Goal: Task Accomplishment & Management: Complete application form

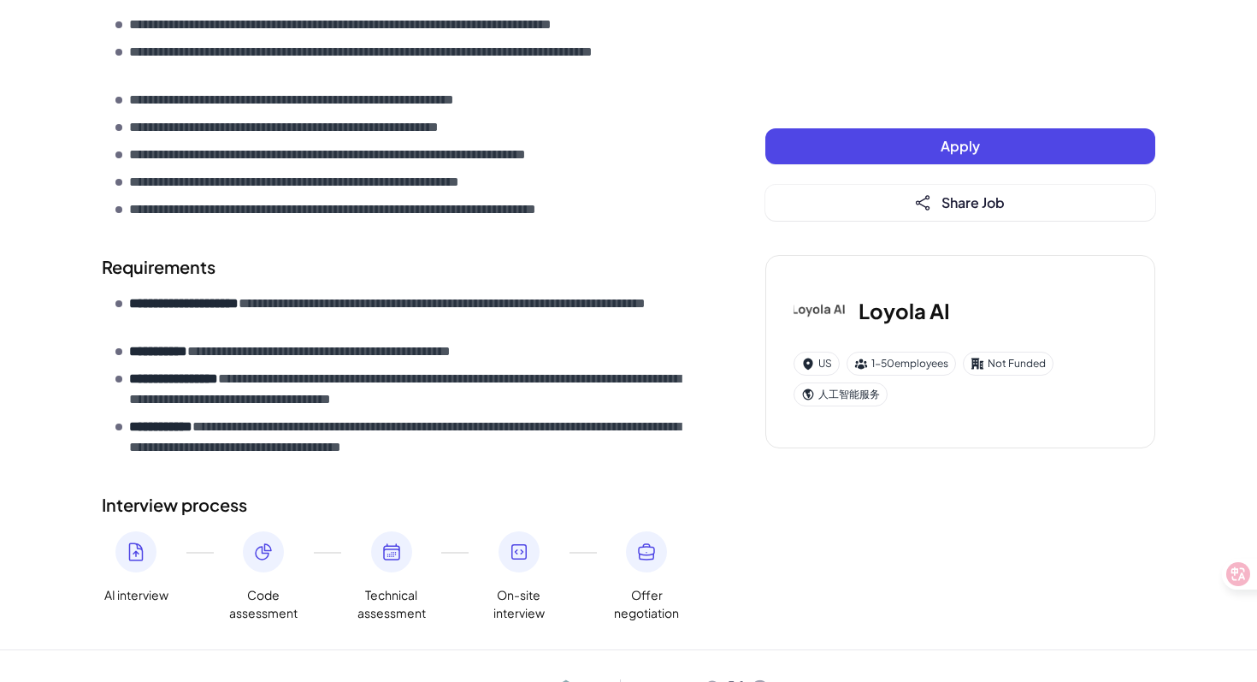
scroll to position [618, 0]
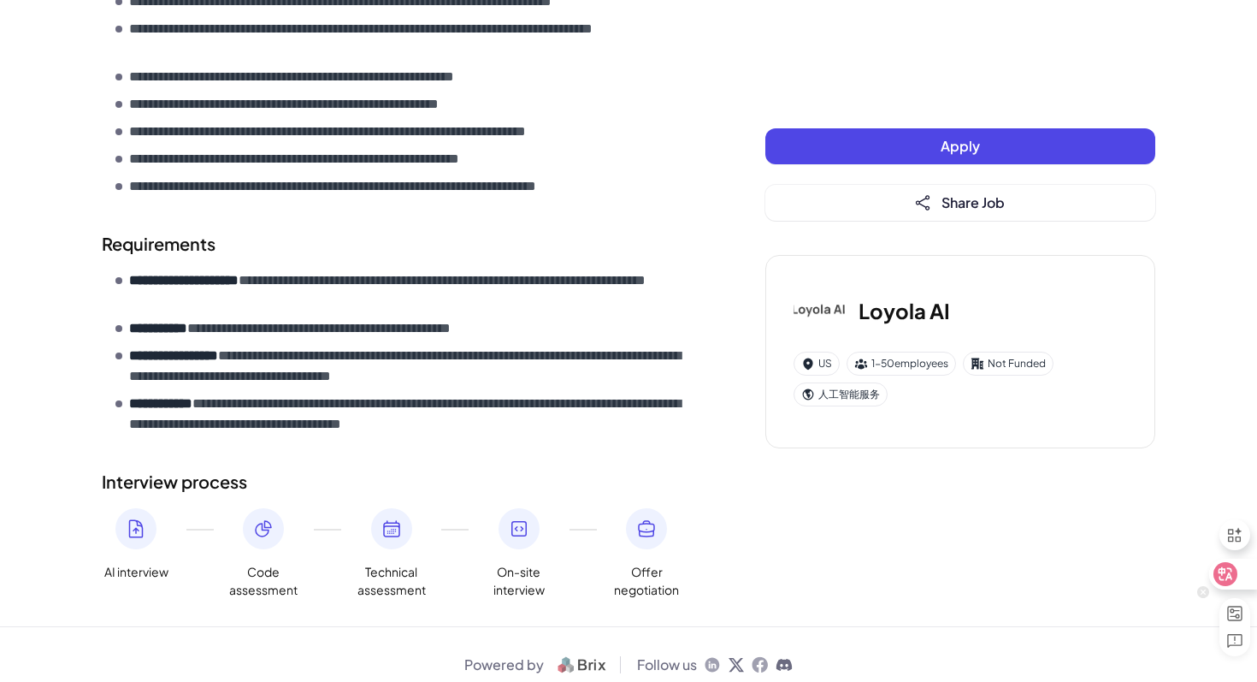
click at [1252, 583] on div at bounding box center [1232, 574] width 46 height 31
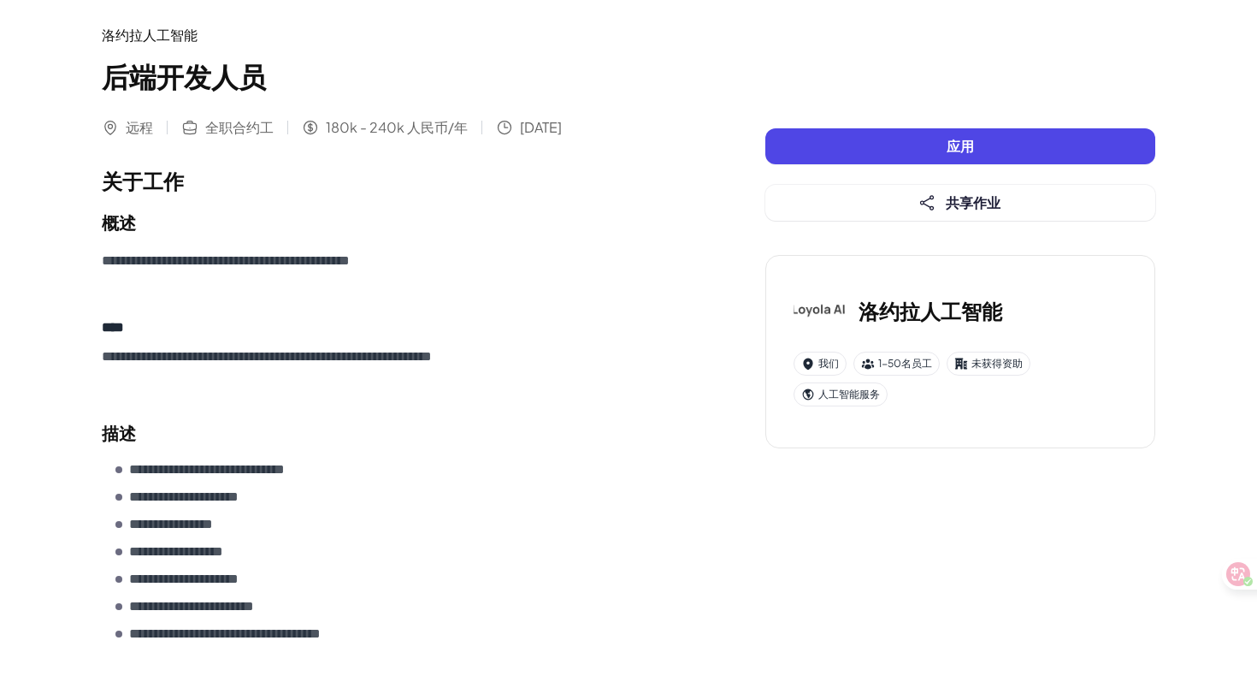
scroll to position [0, 0]
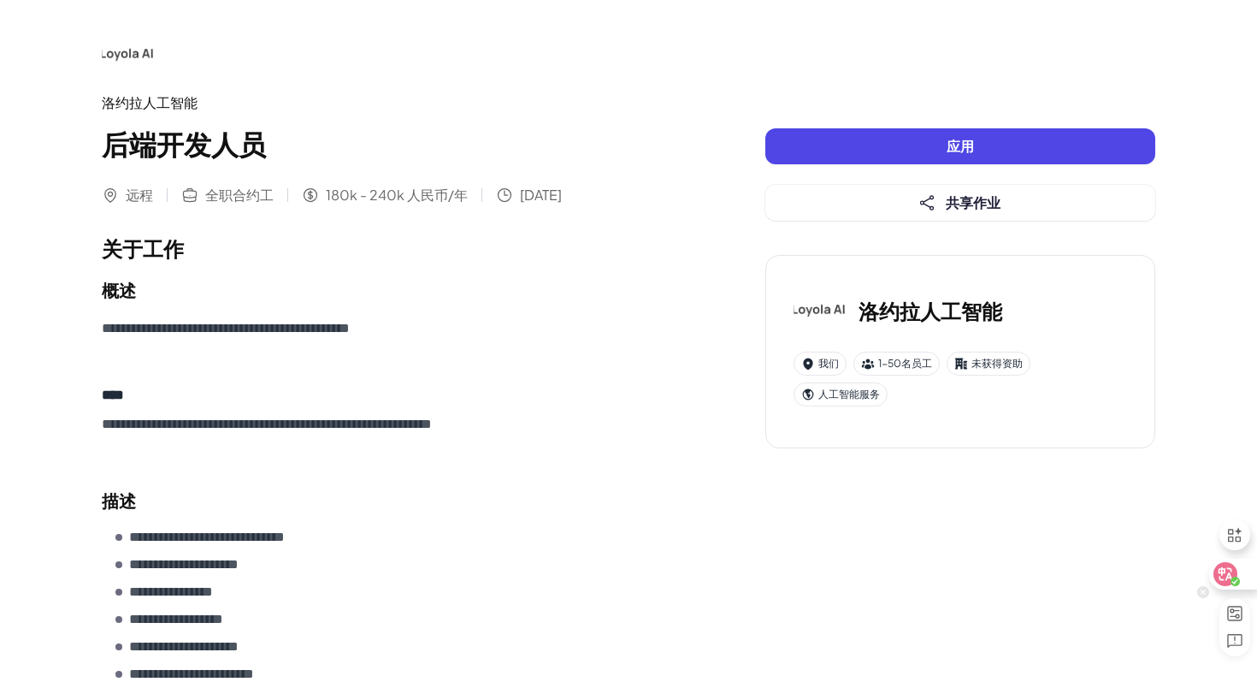
click at [1222, 571] on icon at bounding box center [1226, 574] width 15 height 14
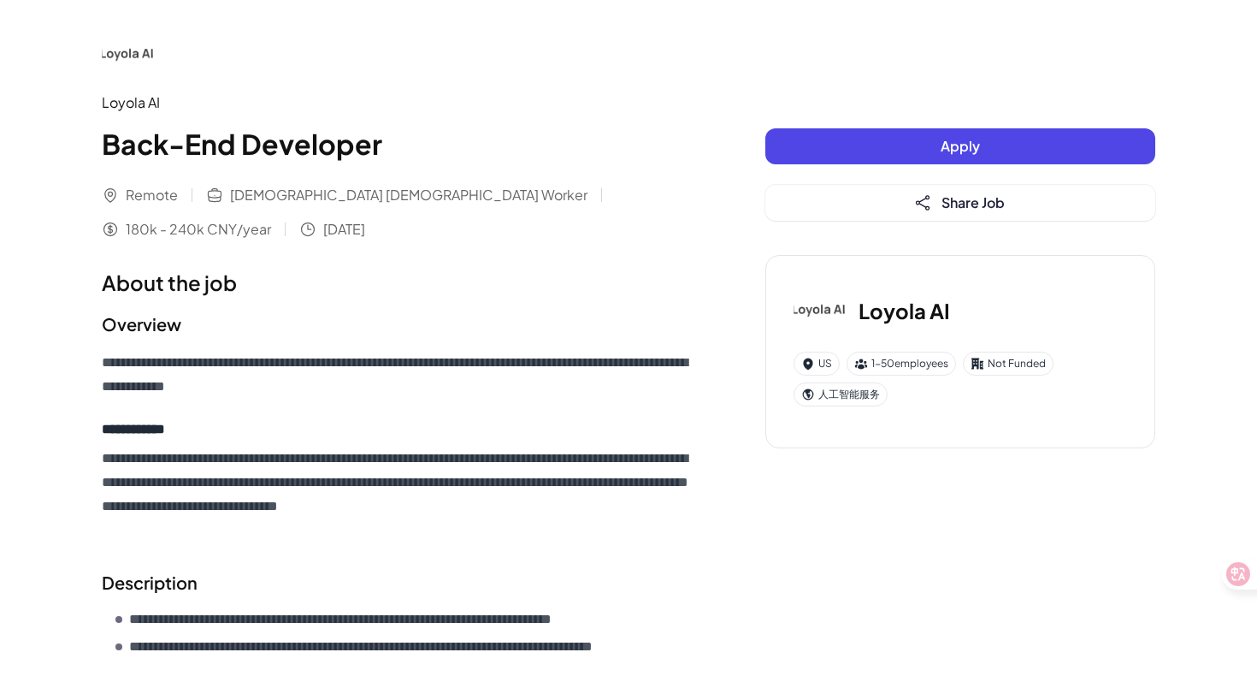
click at [869, 141] on button "Apply" at bounding box center [961, 146] width 390 height 36
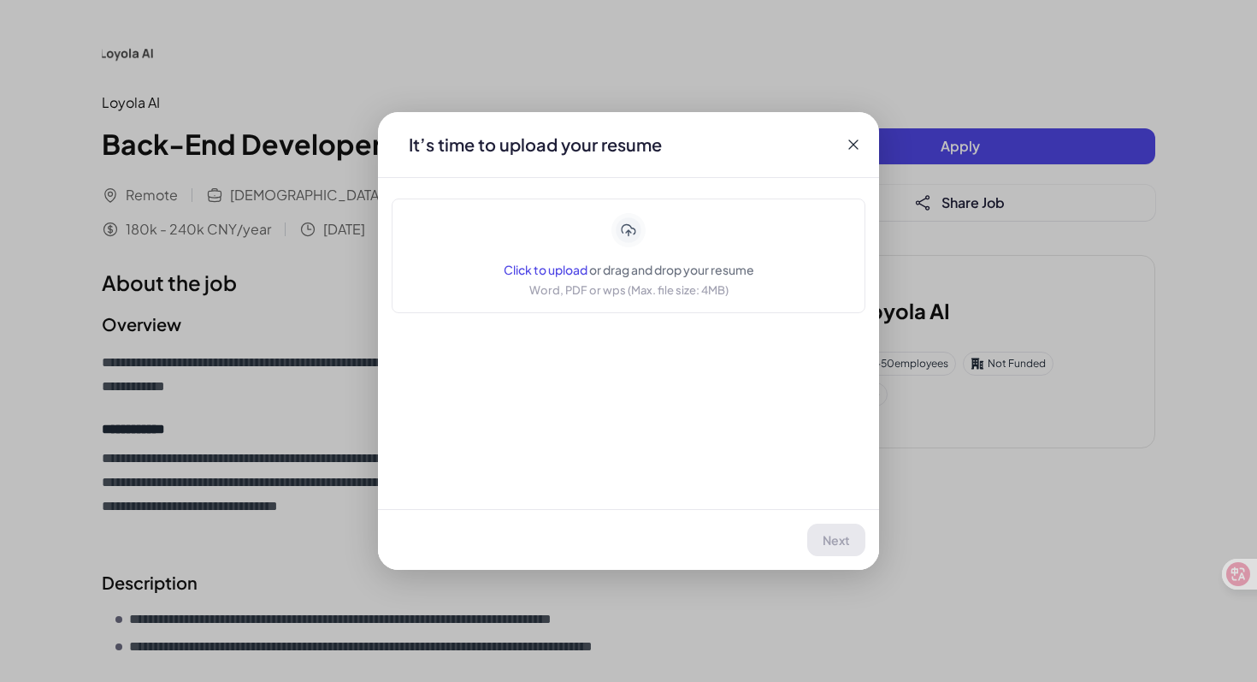
click at [608, 235] on div "Click to upload or drag and drop your resume Word, PDF or wps (Max. file size: …" at bounding box center [629, 256] width 251 height 86
click at [696, 80] on div "Application Loyola AI | Back-End Developer It’s time to upload your resume Clic…" at bounding box center [628, 341] width 1257 height 682
click at [849, 145] on icon at bounding box center [853, 144] width 17 height 17
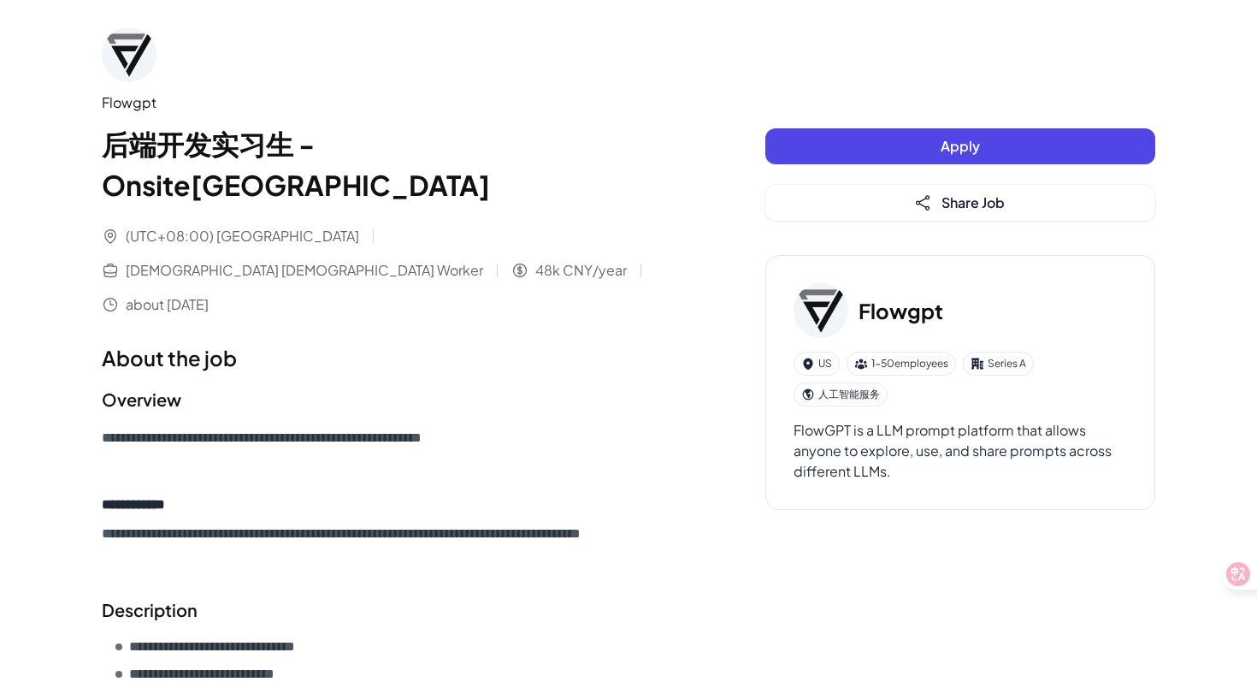
click at [129, 106] on div "Flowgpt" at bounding box center [399, 102] width 595 height 21
copy div "Flowgpt"
